Goal: Transaction & Acquisition: Book appointment/travel/reservation

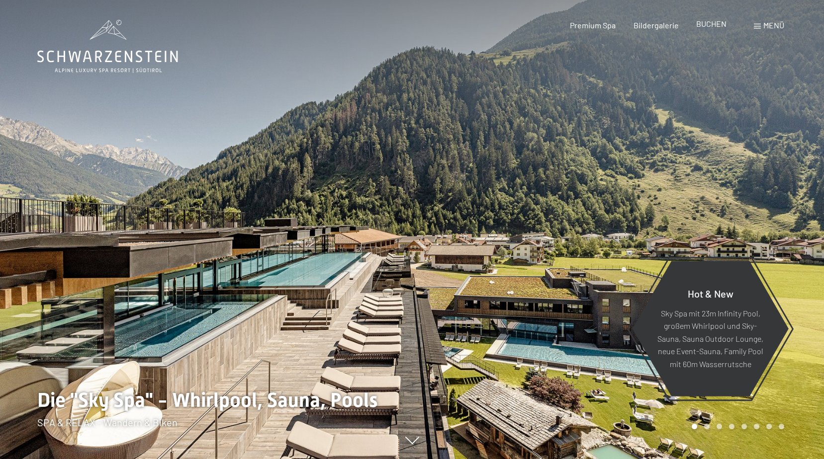
click at [710, 25] on span "BUCHEN" at bounding box center [711, 23] width 30 height 9
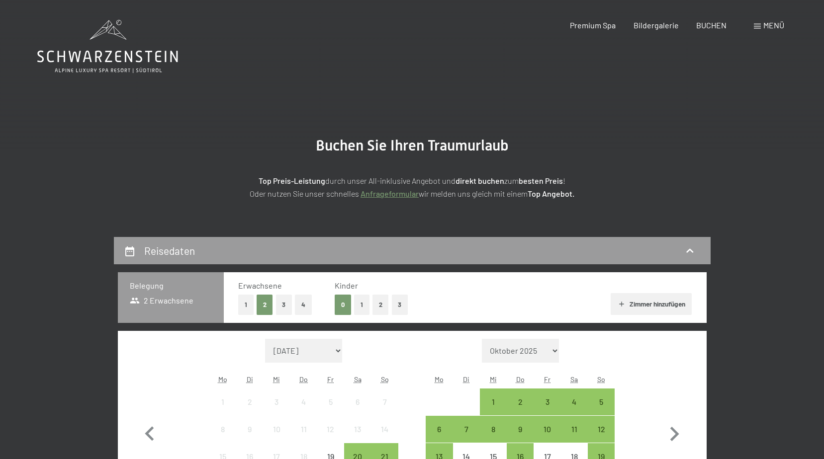
click at [244, 303] on button "1" at bounding box center [245, 305] width 15 height 20
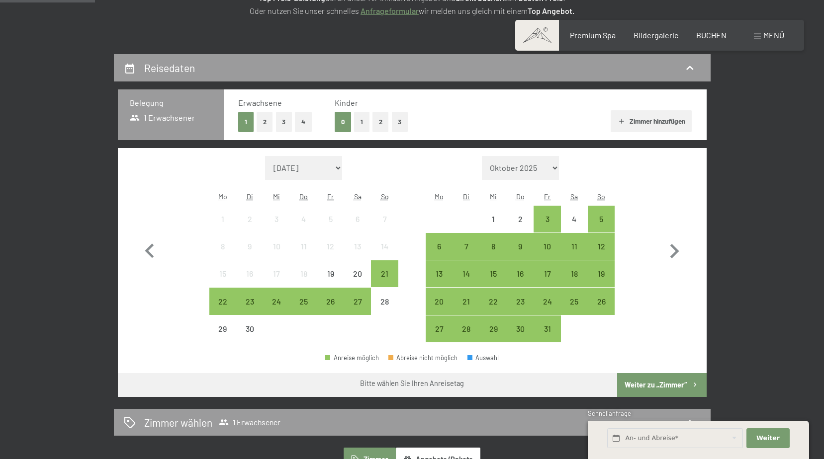
scroll to position [199, 0]
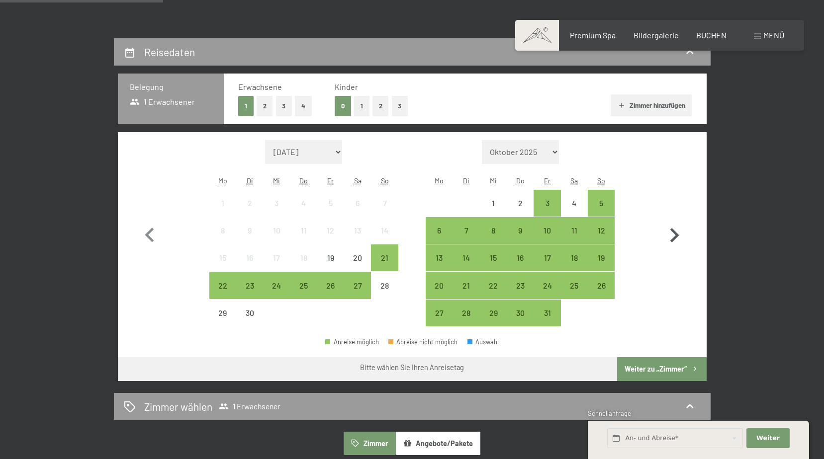
click at [671, 236] on icon "button" at bounding box center [674, 235] width 29 height 29
select select "[DATE]"
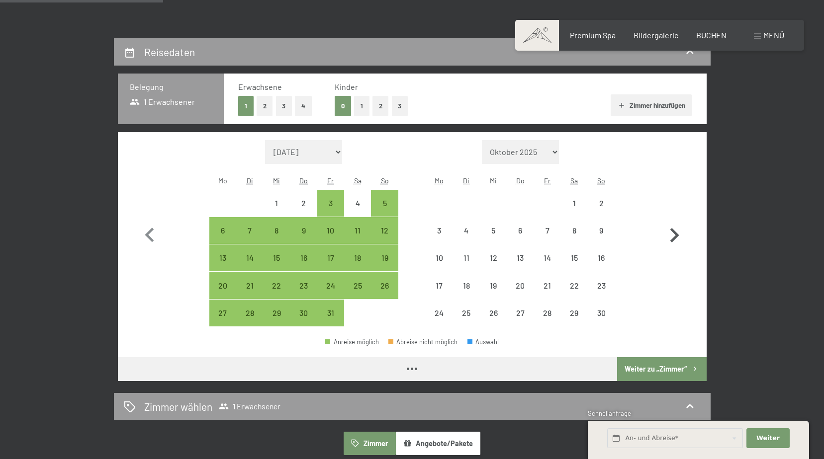
select select "[DATE]"
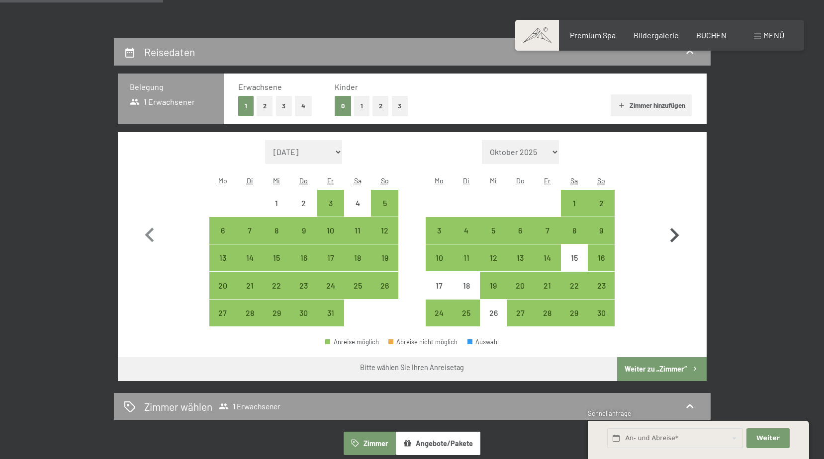
click at [673, 236] on icon "button" at bounding box center [674, 235] width 29 height 29
select select "[DATE]"
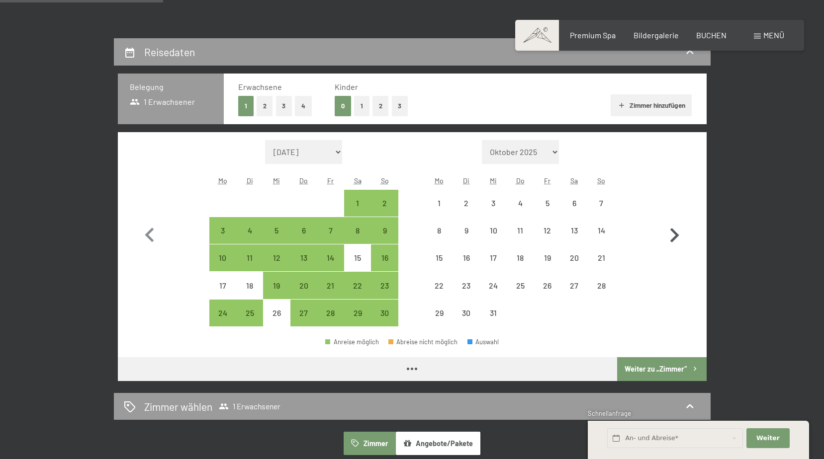
select select "[DATE]"
